Goal: Information Seeking & Learning: Learn about a topic

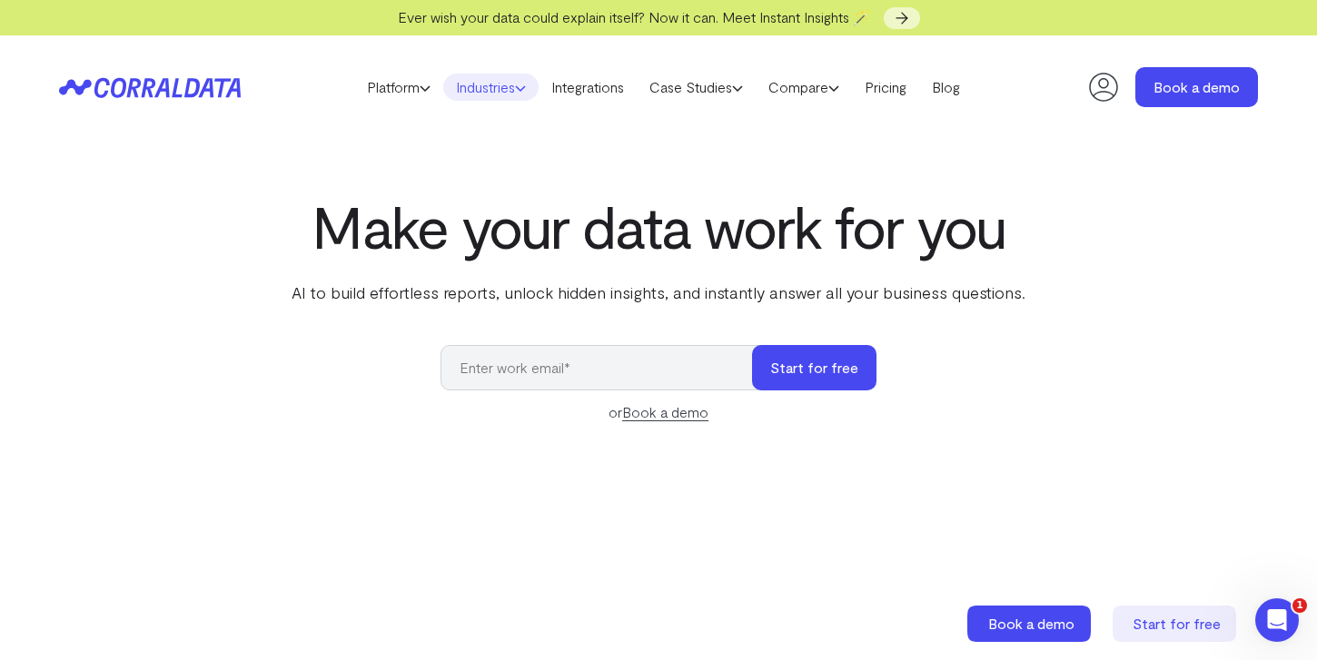
click at [501, 84] on link "Industries" at bounding box center [490, 87] width 95 height 27
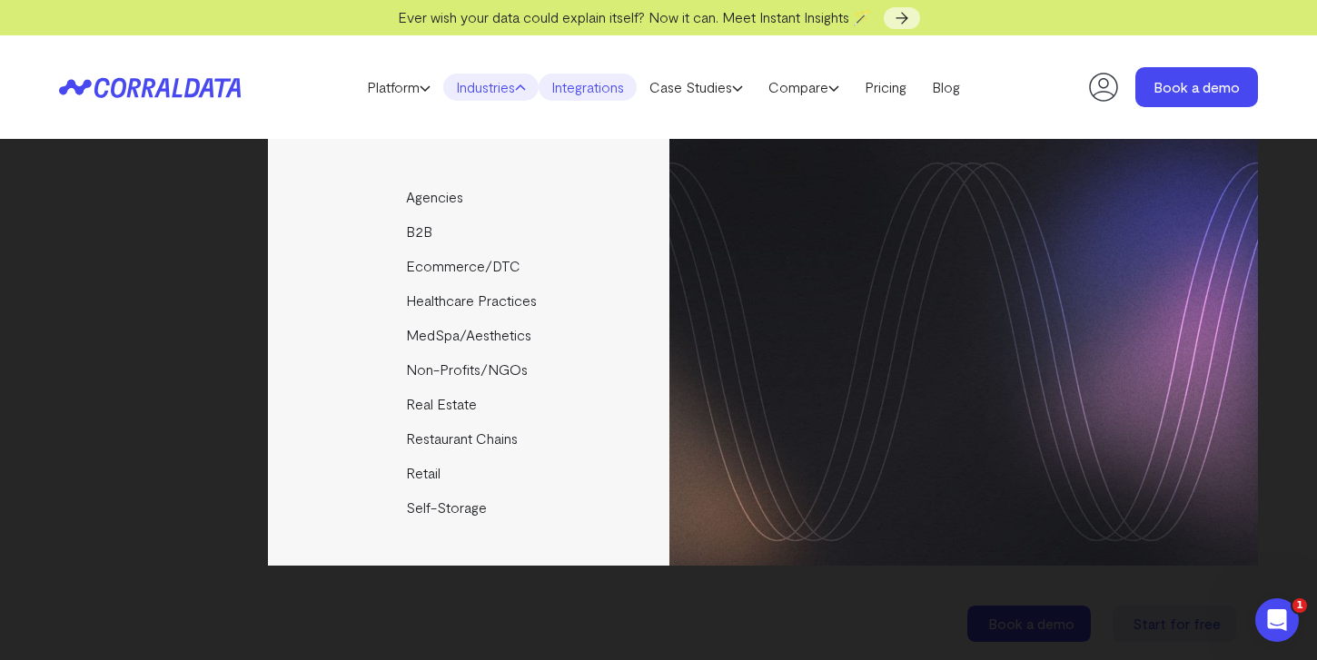
click at [564, 92] on link "Integrations" at bounding box center [588, 87] width 98 height 27
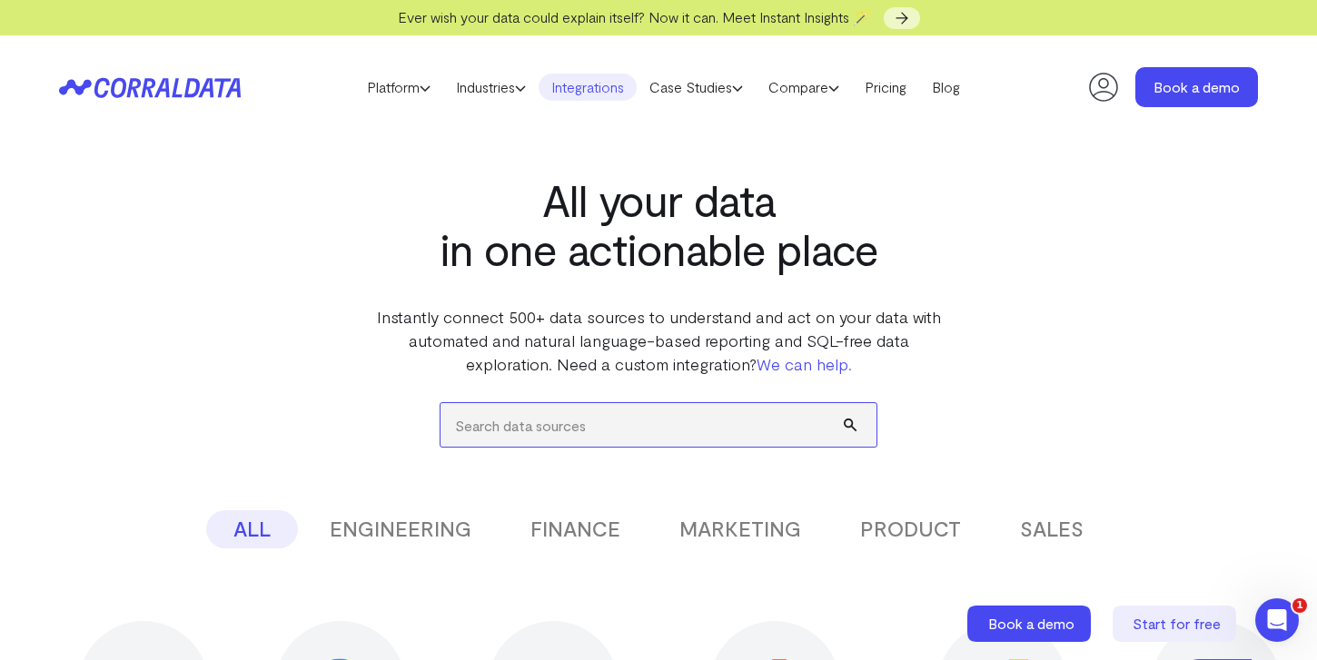
click at [640, 442] on input "search" at bounding box center [659, 425] width 436 height 44
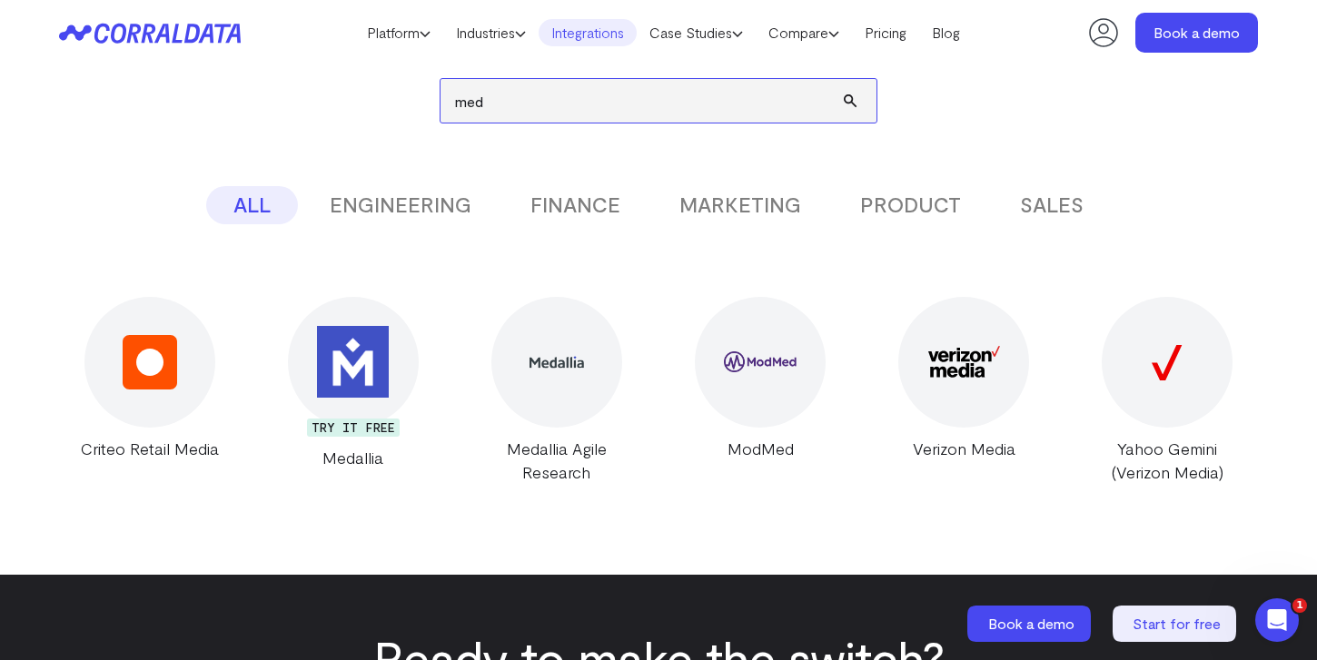
scroll to position [284, 0]
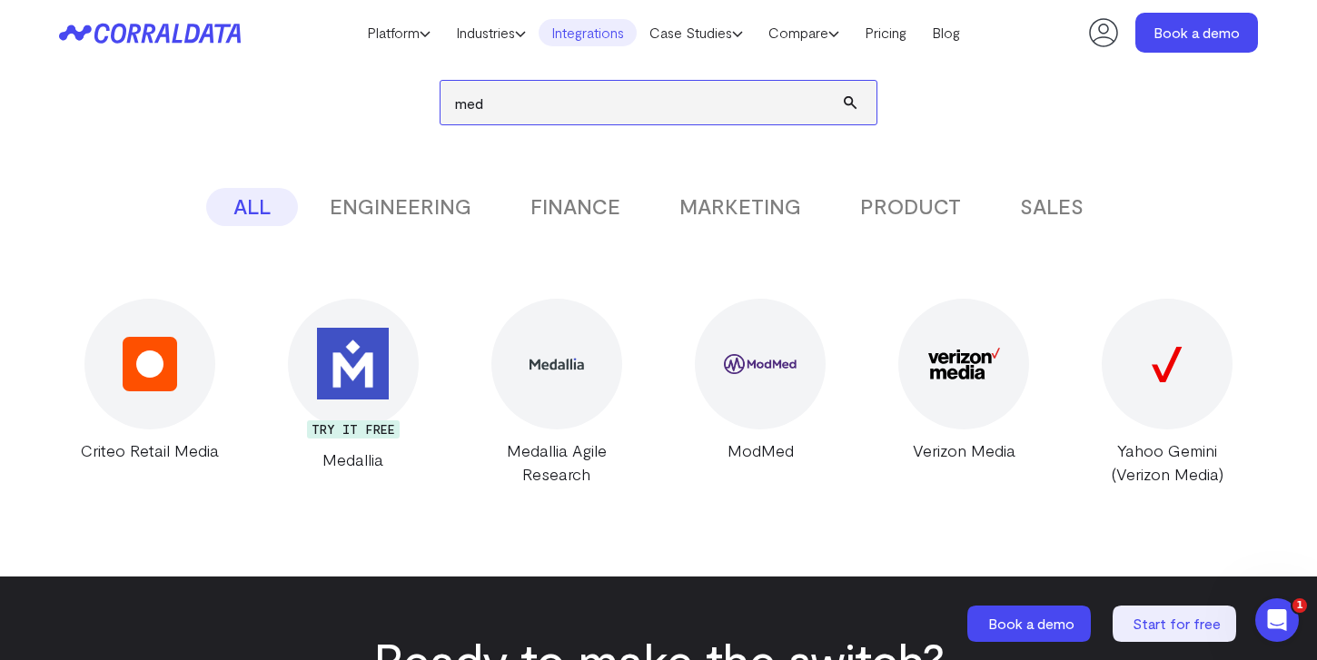
type input "med"
click at [505, 508] on main "All your data in one actionable place Instantly connect 500+ data sources to un…" at bounding box center [658, 557] width 1317 height 1483
click at [758, 99] on input "med" at bounding box center [659, 103] width 436 height 44
click at [758, 98] on input "med" at bounding box center [659, 103] width 436 height 44
click at [758, 99] on input "med" at bounding box center [659, 103] width 436 height 44
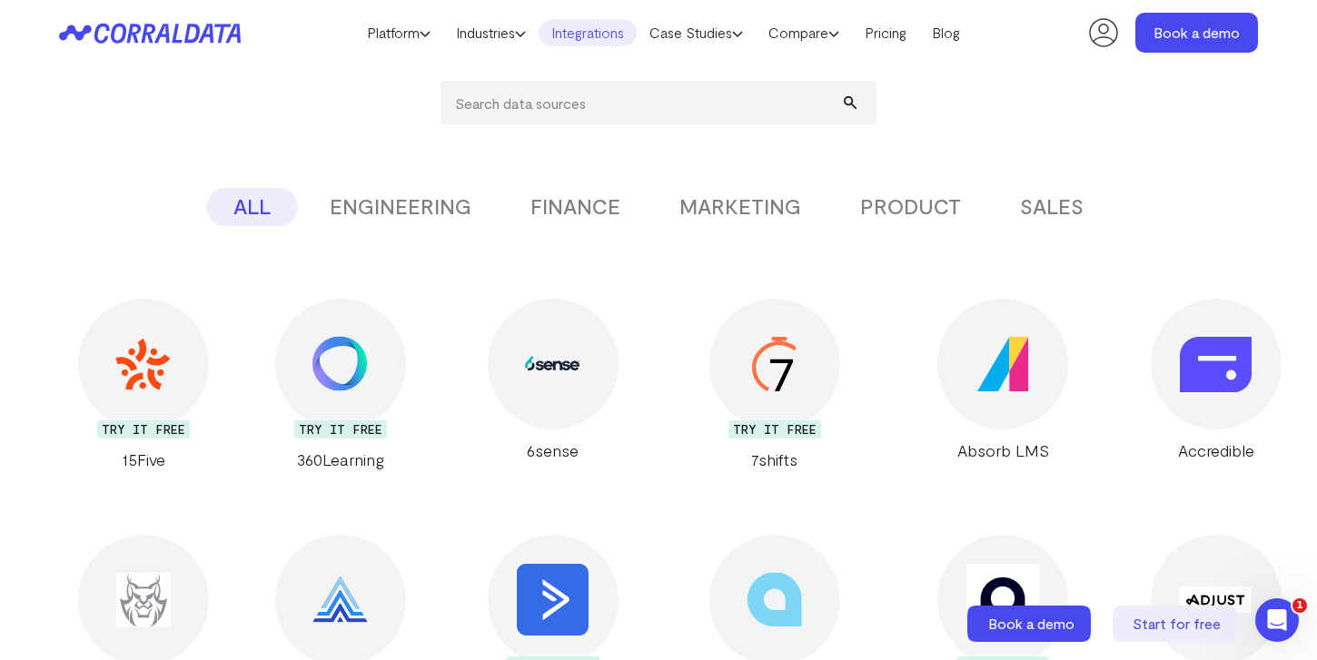
click at [1251, 202] on div "ALL ENGINEERING FINANCE MARKETING PRODUCT SALES" at bounding box center [658, 207] width 1199 height 38
click at [885, 35] on link "Pricing" at bounding box center [885, 32] width 67 height 27
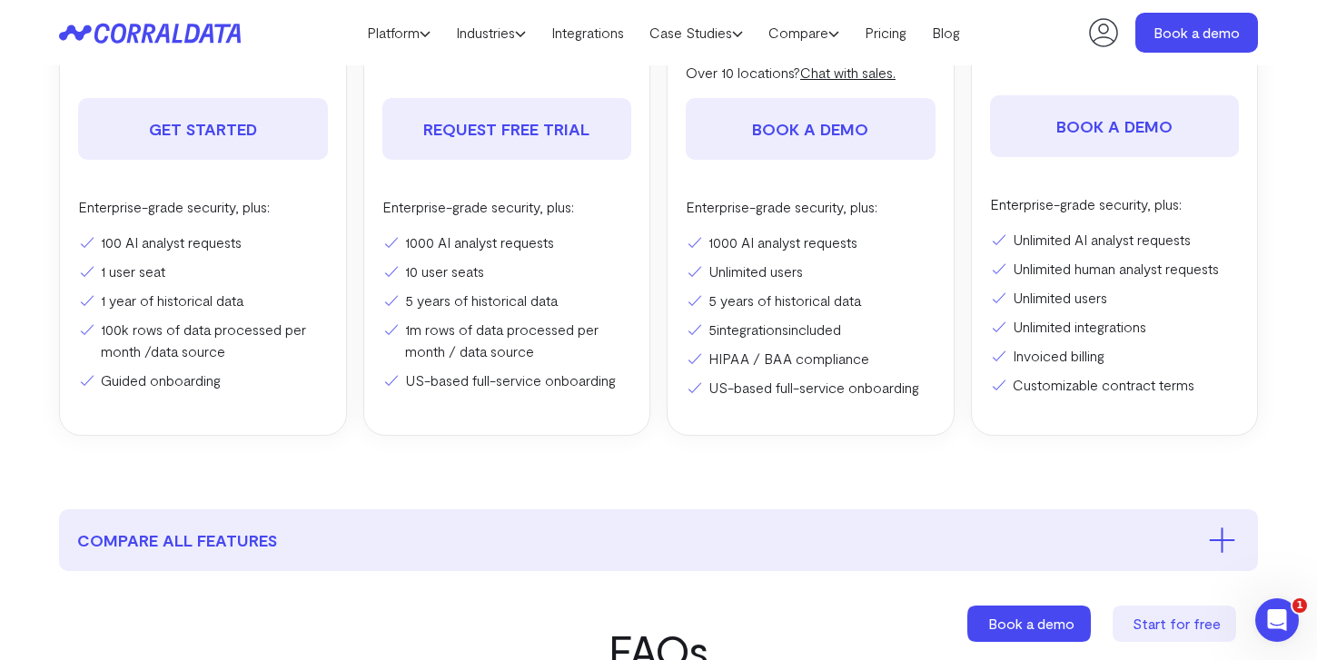
scroll to position [513, 0]
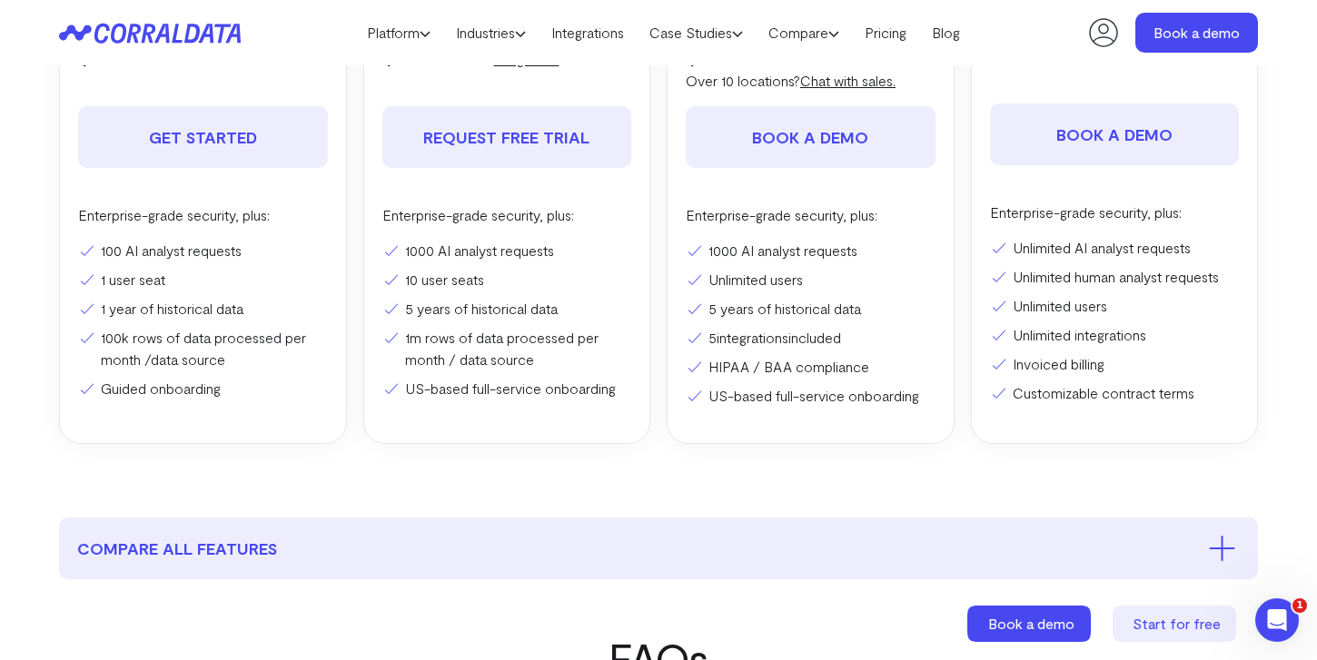
click at [827, 455] on section "Pricing Everything you need to turn your data into ROI. Start for free. No cred…" at bounding box center [659, 34] width 1308 height 965
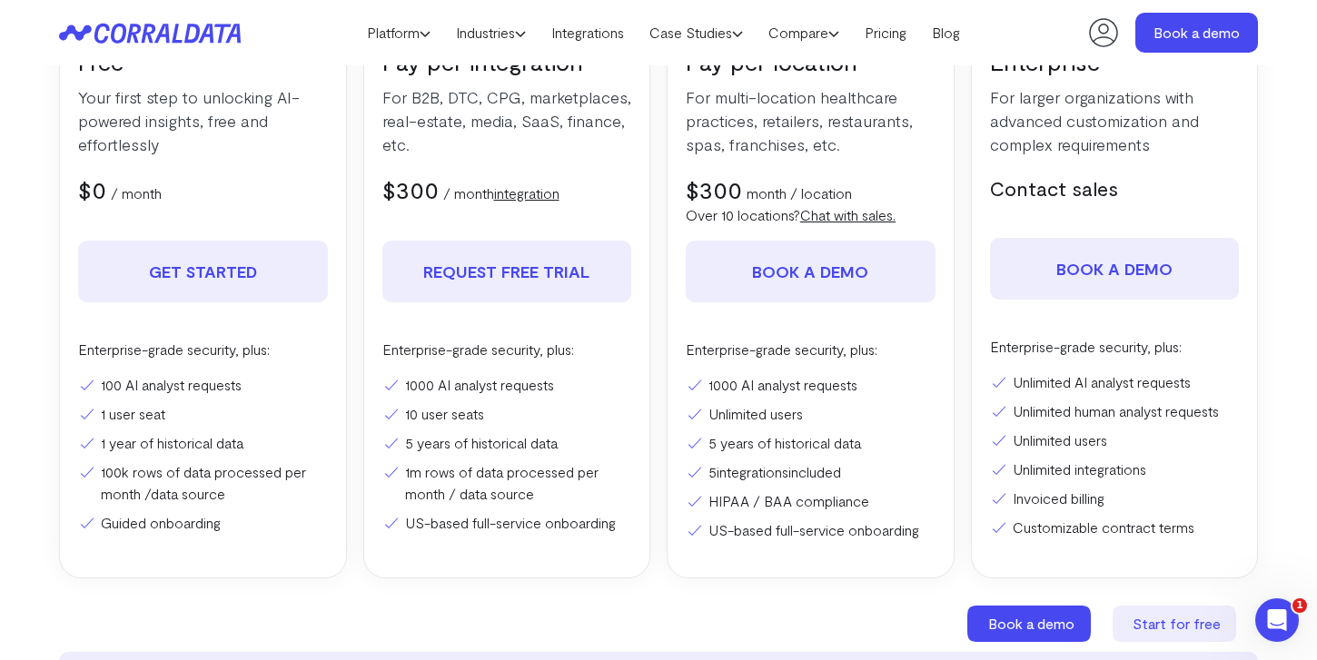
scroll to position [340, 0]
